Goal: Go to known website: Access a specific website the user already knows

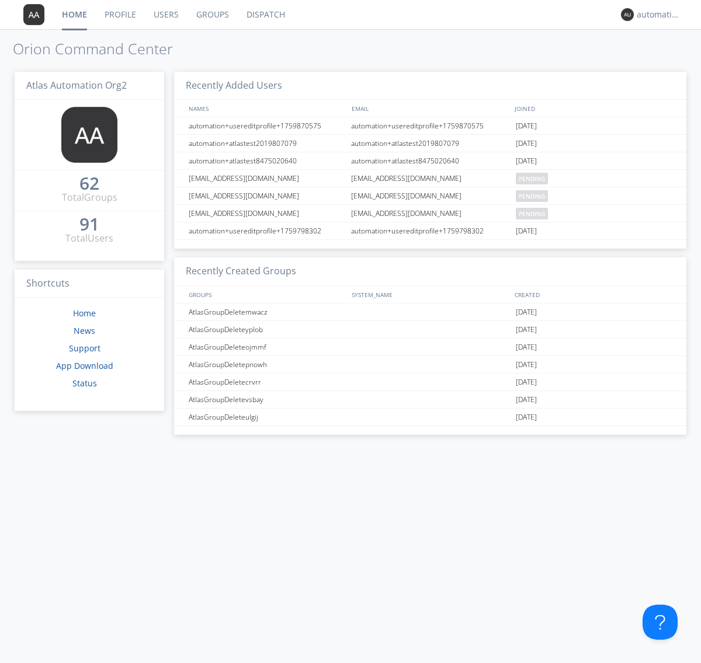
click at [264, 15] on link "Dispatch" at bounding box center [266, 14] width 56 height 29
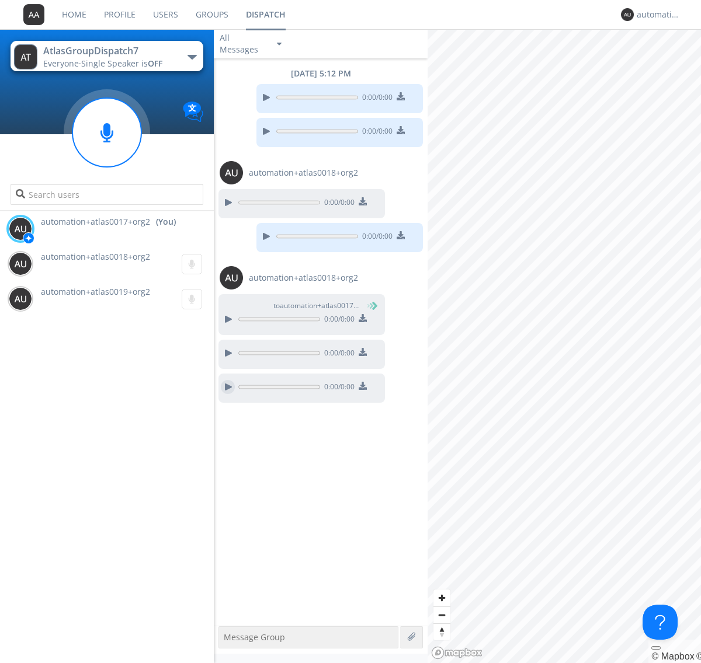
click at [228, 387] on div at bounding box center [228, 387] width 14 height 14
click at [655, 15] on div "automation+atlas0017+org2" at bounding box center [658, 15] width 44 height 12
